Goal: Find specific page/section: Find specific page/section

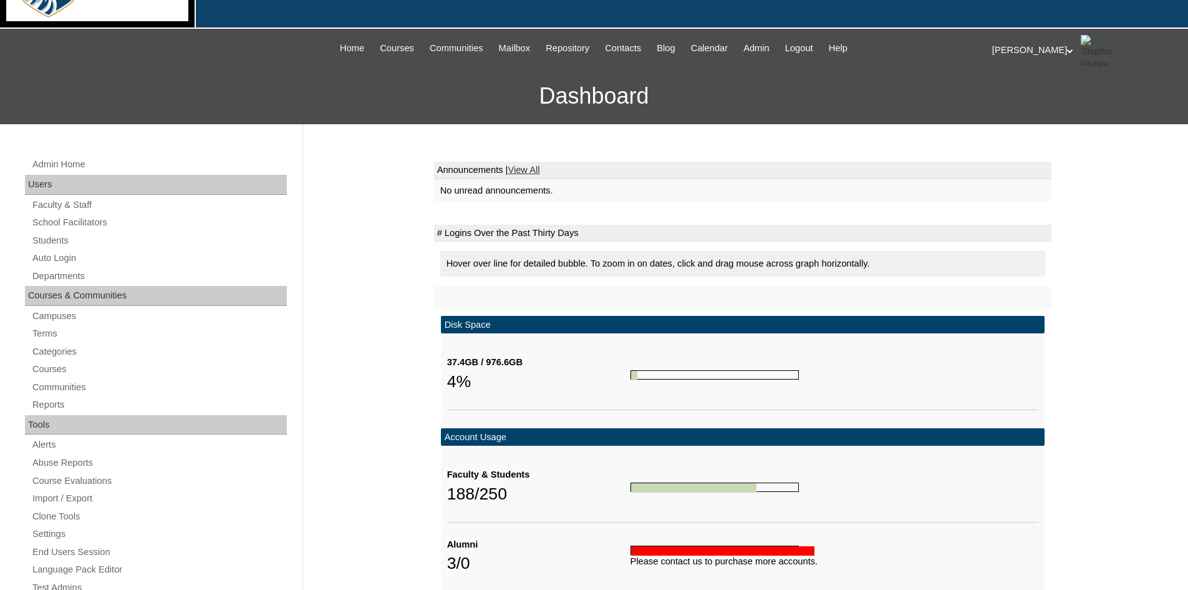
scroll to position [59, 0]
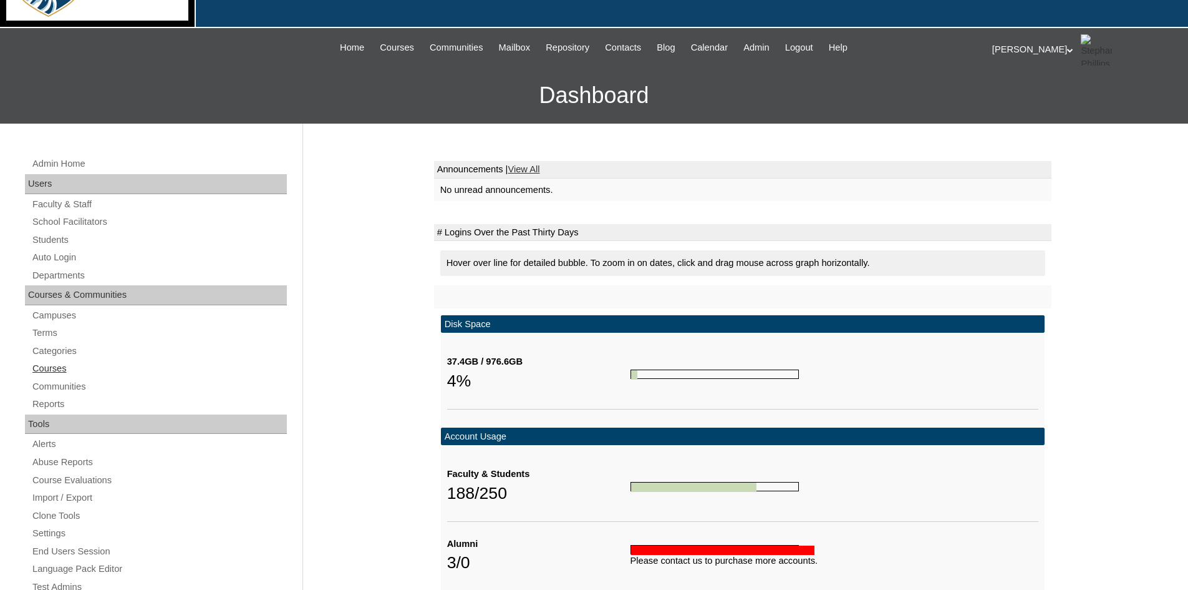
click at [66, 366] on link "Courses" at bounding box center [159, 369] width 256 height 16
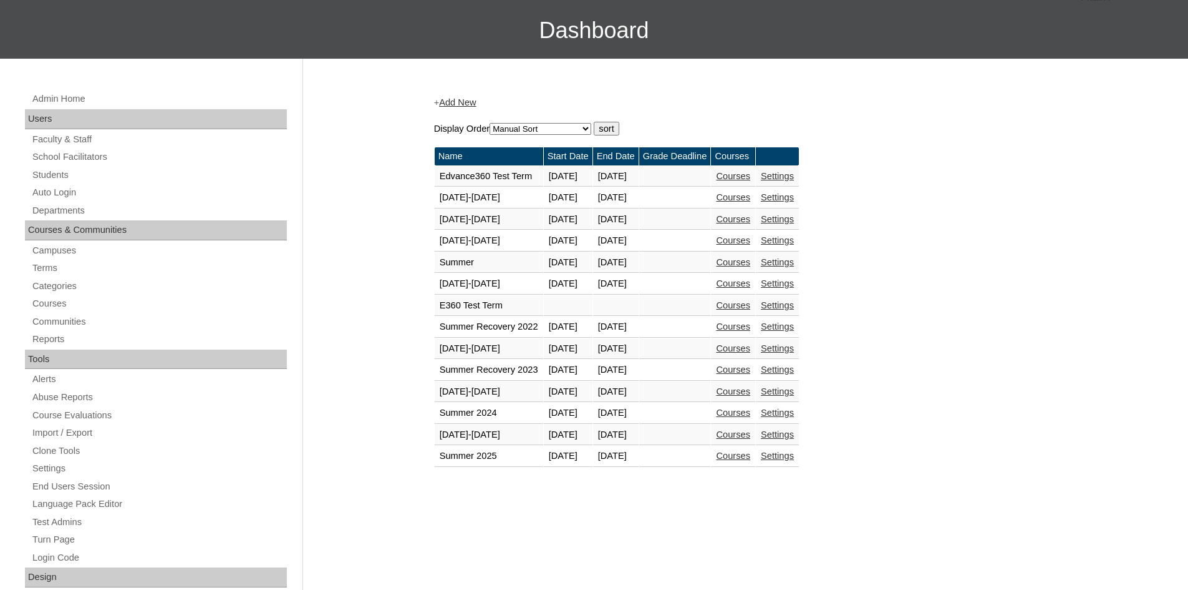
scroll to position [124, 0]
click at [751, 434] on link "Courses" at bounding box center [733, 434] width 34 height 10
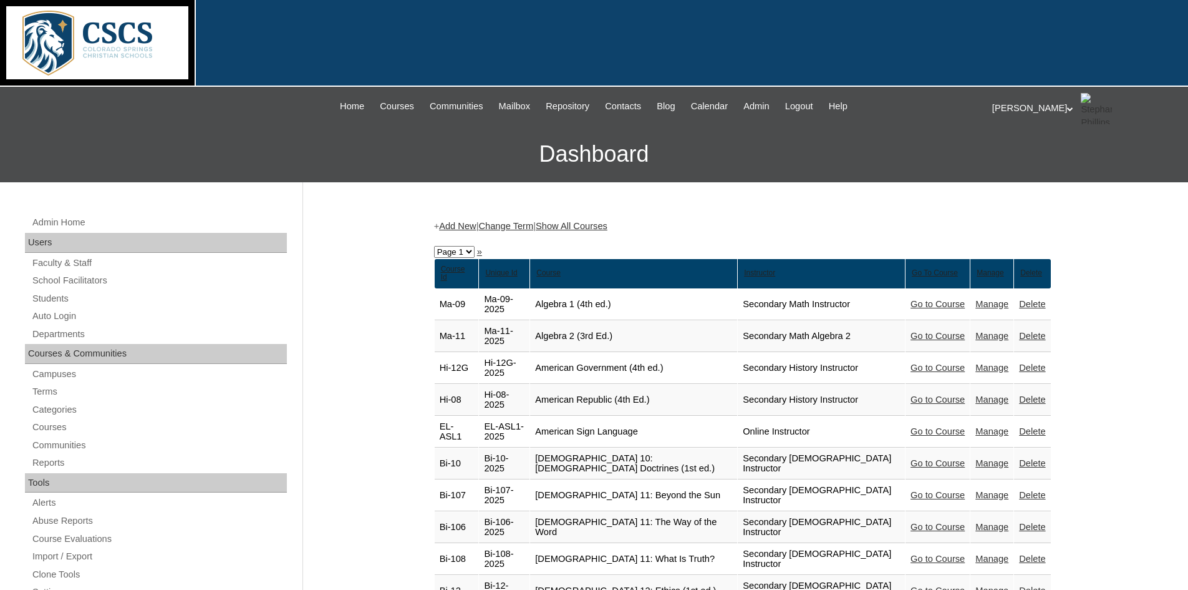
click at [603, 223] on link "Show All Courses" at bounding box center [572, 226] width 72 height 10
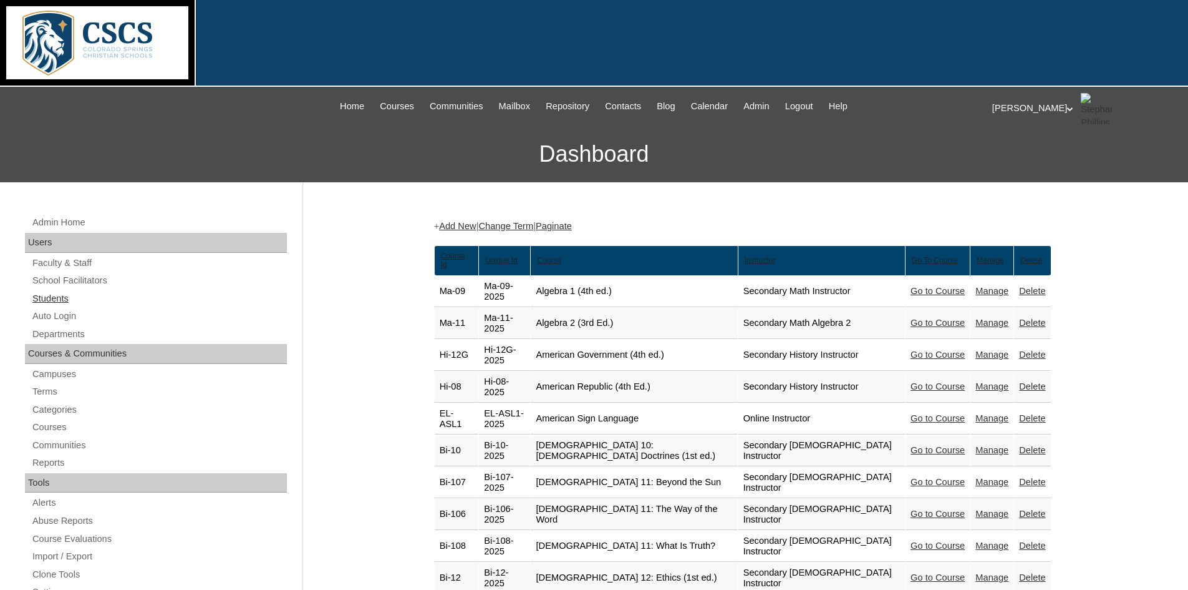
click at [65, 300] on link "Students" at bounding box center [159, 299] width 256 height 16
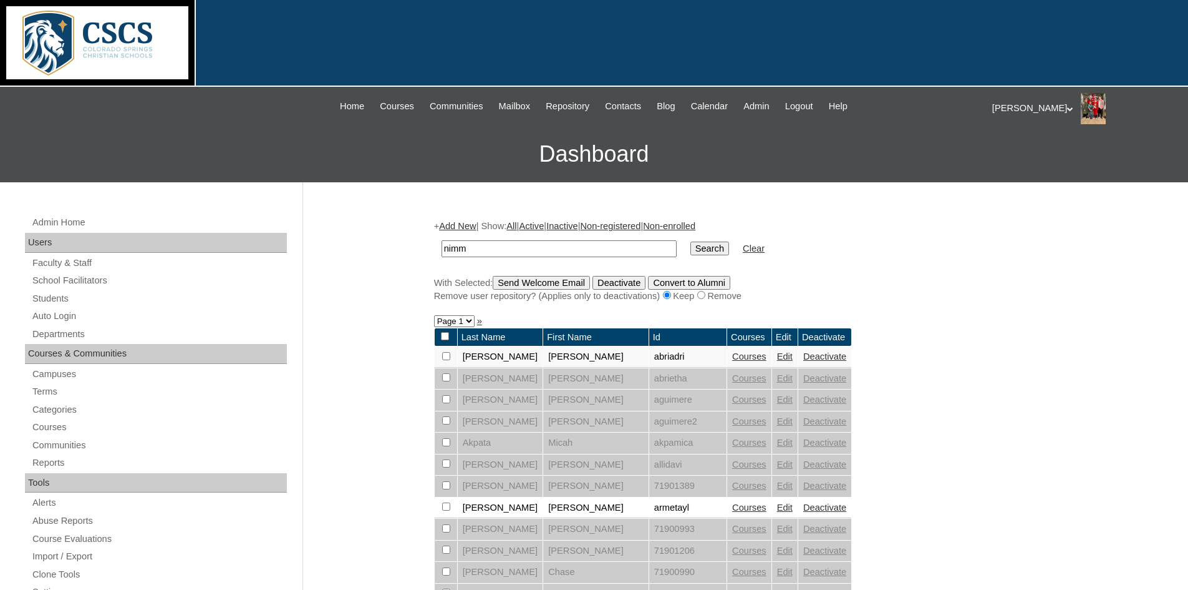
type input "[PERSON_NAME]"
click at [691, 245] on input "Search" at bounding box center [710, 248] width 39 height 14
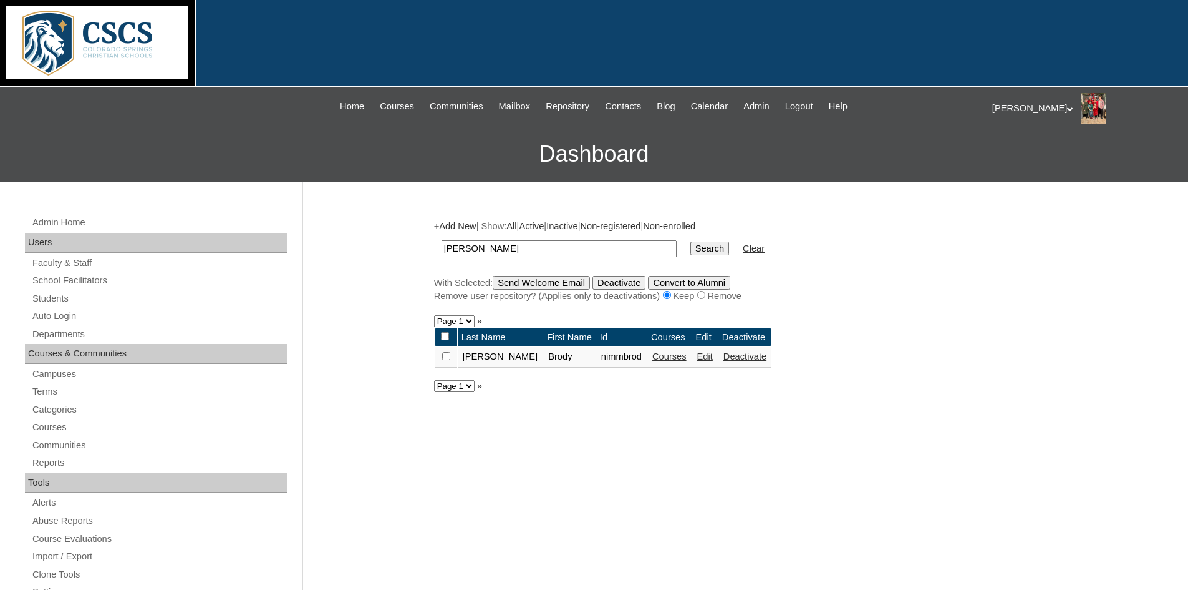
click at [653, 355] on link "Courses" at bounding box center [670, 356] width 34 height 10
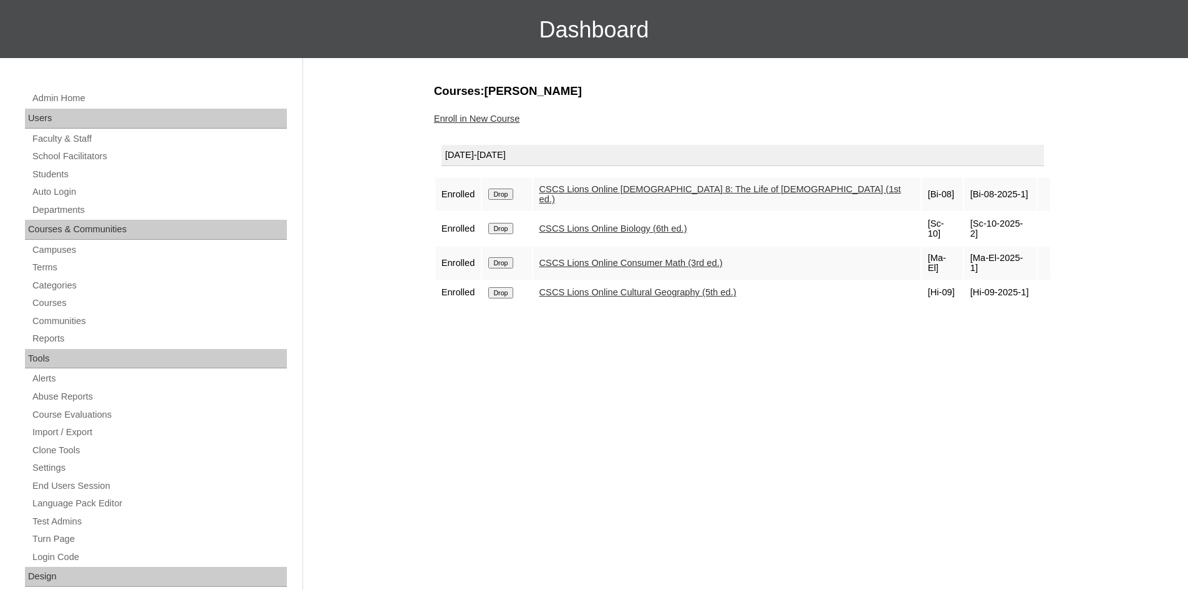
scroll to position [125, 0]
click at [580, 474] on div "Courses:[PERSON_NAME] Enroll in New Course [DATE]-[DATE] Enrolled Drop CSCS Lio…" at bounding box center [740, 499] width 624 height 835
